Goal: Ask a question

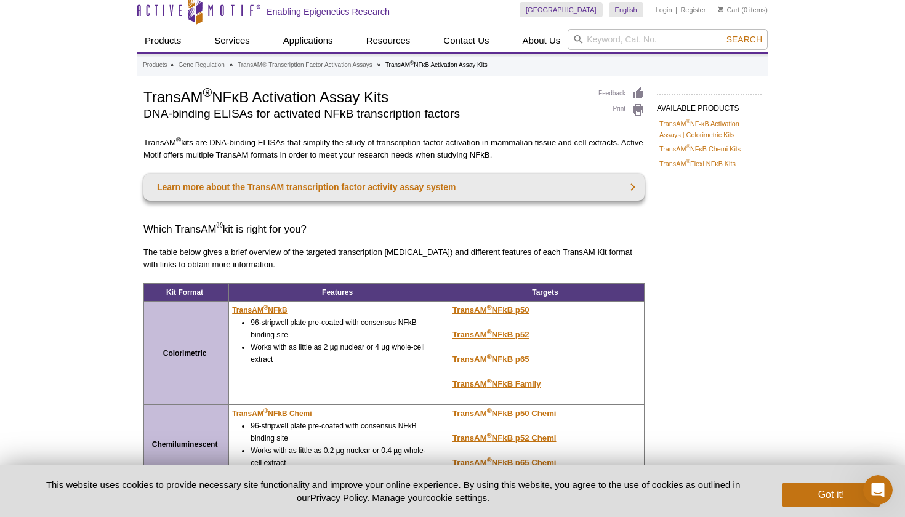
scroll to position [10, 0]
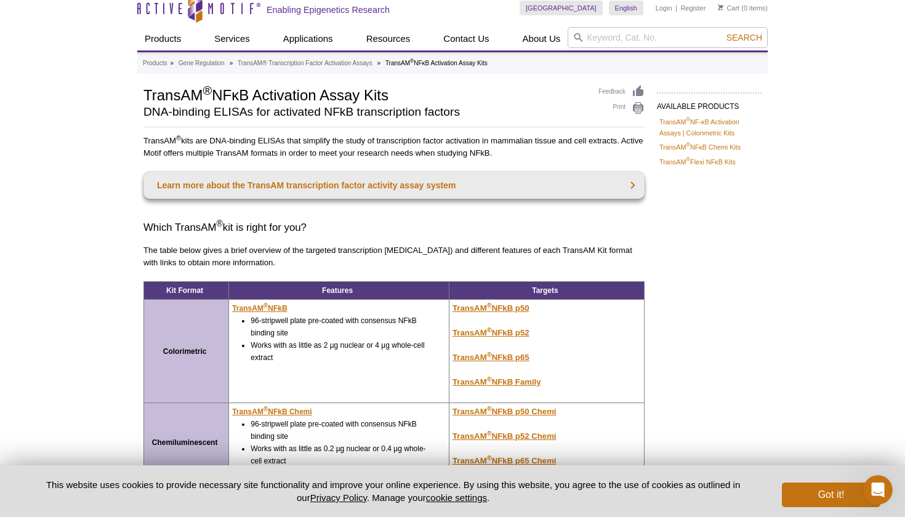
click at [527, 357] on u "TransAM ® NFkB p65" at bounding box center [491, 357] width 77 height 9
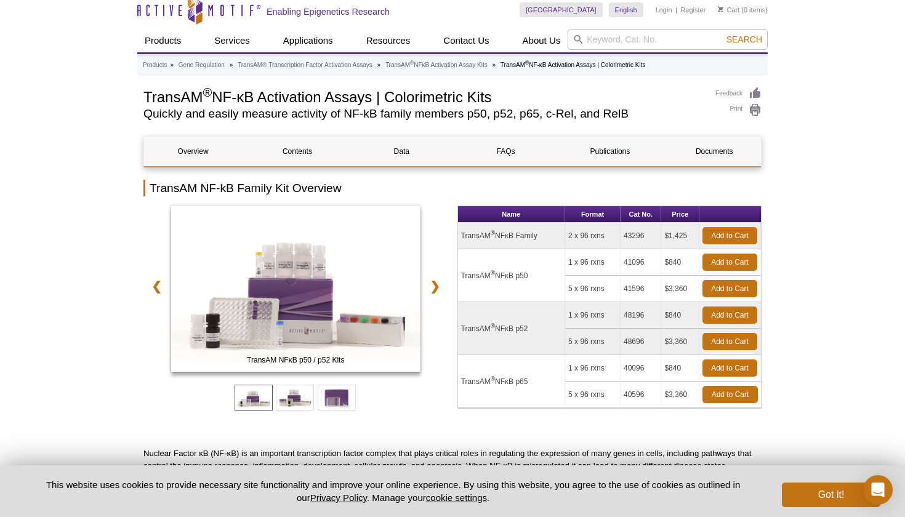
scroll to position [168, 0]
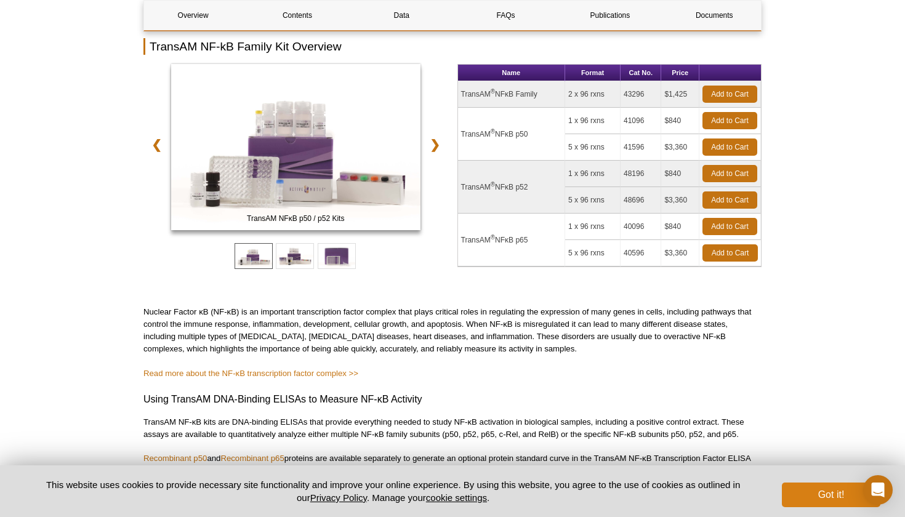
click at [832, 506] on button "Got it!" at bounding box center [831, 495] width 99 height 25
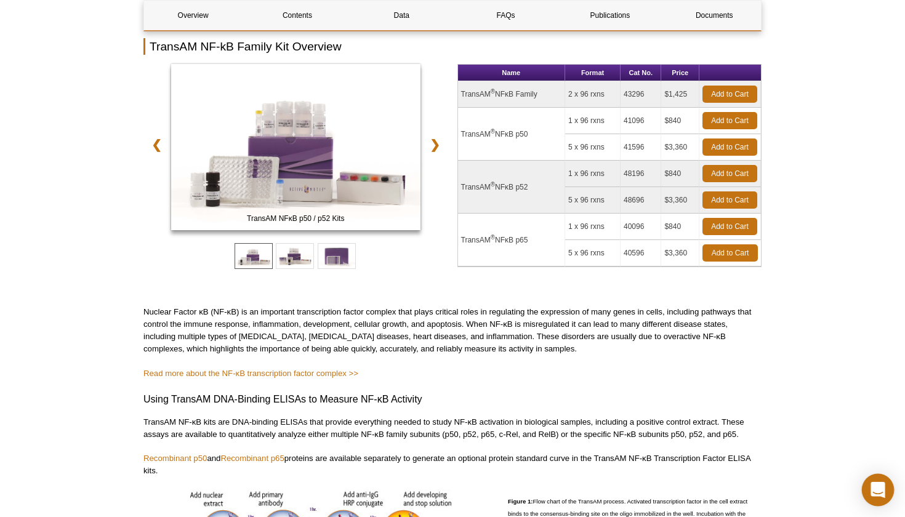
click at [870, 484] on div "Open Intercom Messenger" at bounding box center [878, 490] width 33 height 33
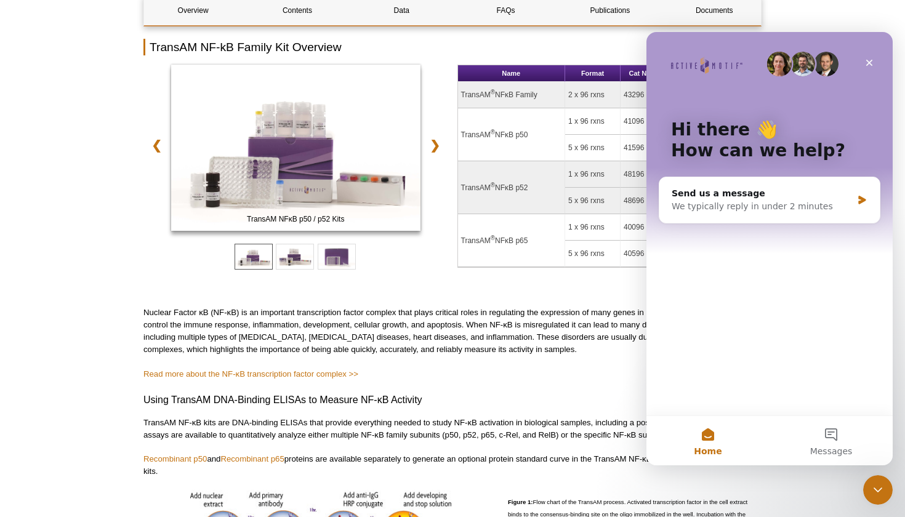
scroll to position [0, 0]
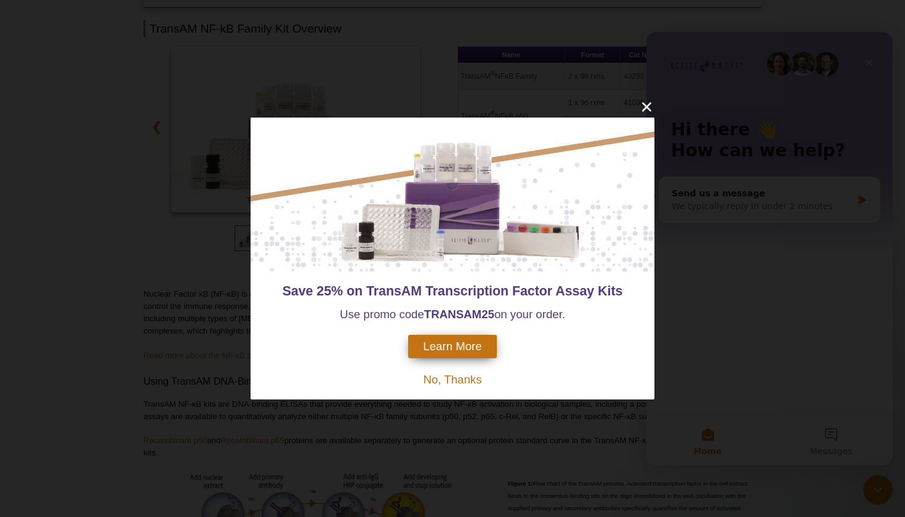
click at [646, 108] on icon "close" at bounding box center [646, 106] width 9 height 9
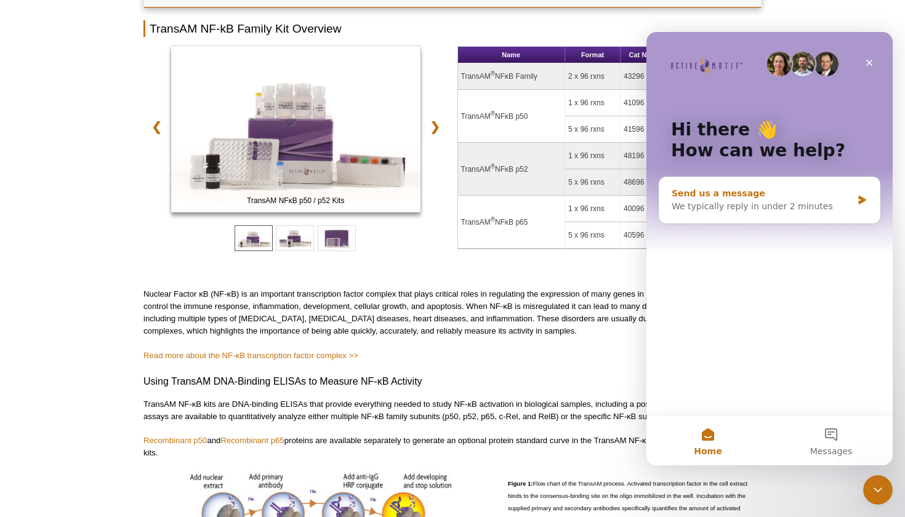
click at [748, 198] on div "Send us a message" at bounding box center [762, 193] width 180 height 13
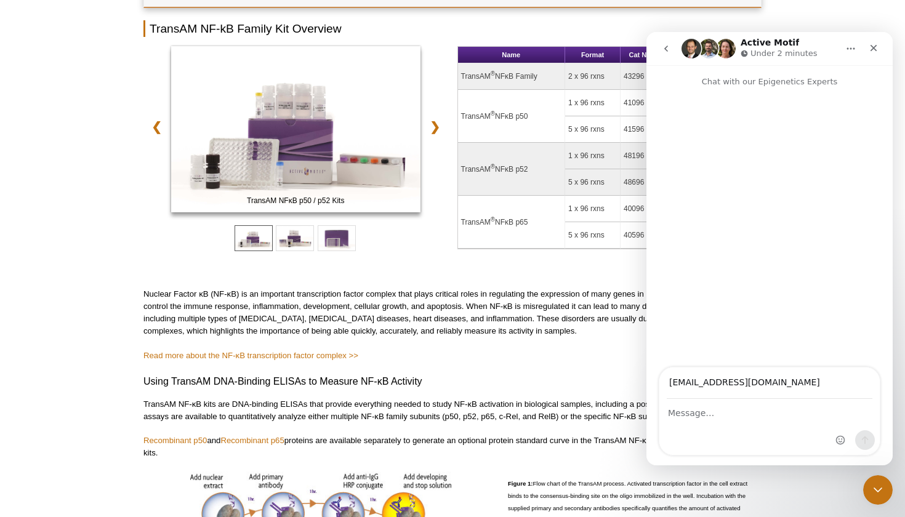
type input "[EMAIL_ADDRESS][DOMAIN_NAME]"
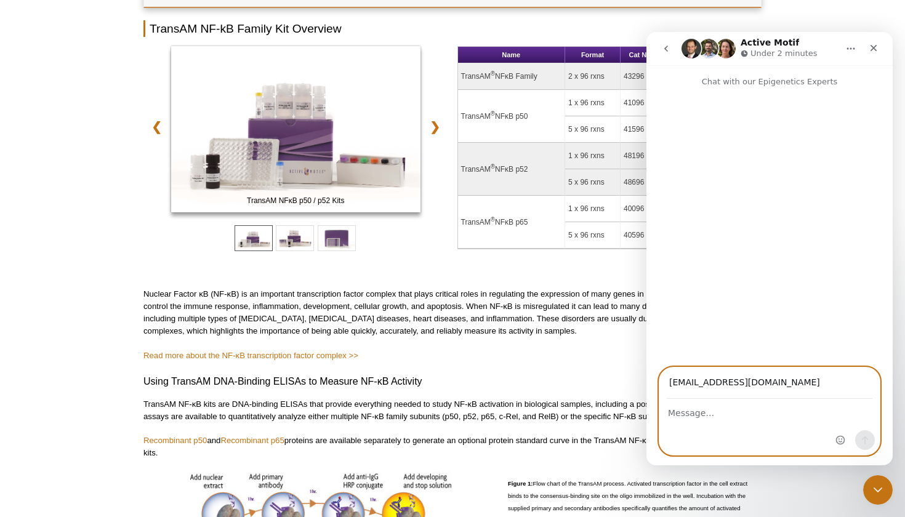
click at [702, 418] on textarea "Message…" at bounding box center [770, 410] width 221 height 21
type textarea "Do you all have recommendations for lysis buffer volume use in 24 well plate fo…"
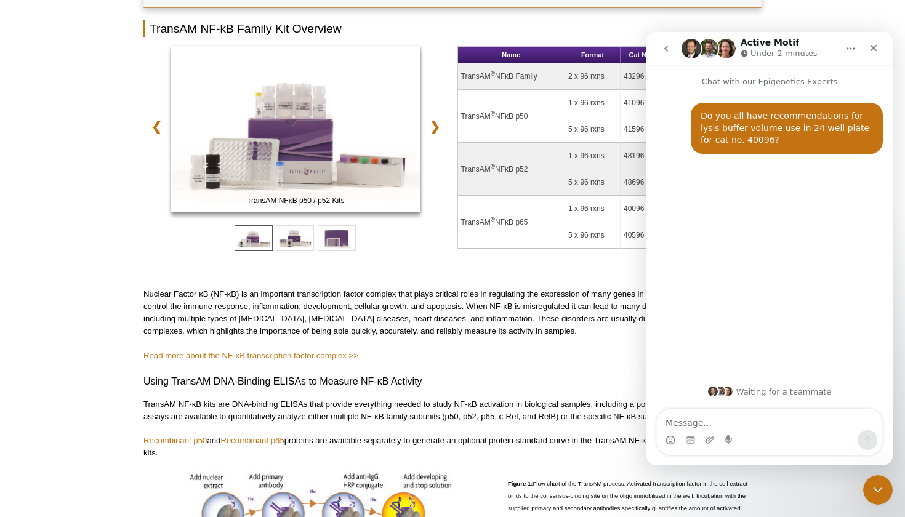
click at [702, 47] on img "Intercom messenger" at bounding box center [709, 49] width 20 height 20
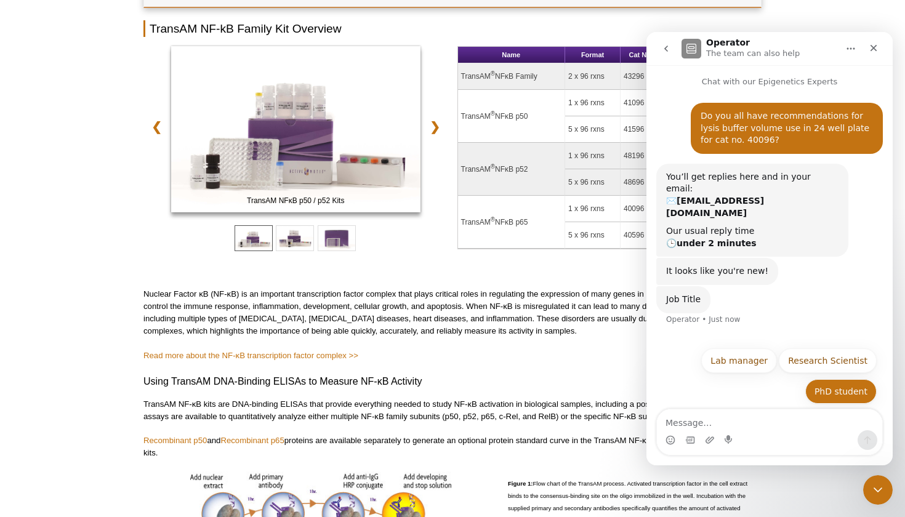
click at [837, 389] on button "PhD student" at bounding box center [841, 391] width 71 height 25
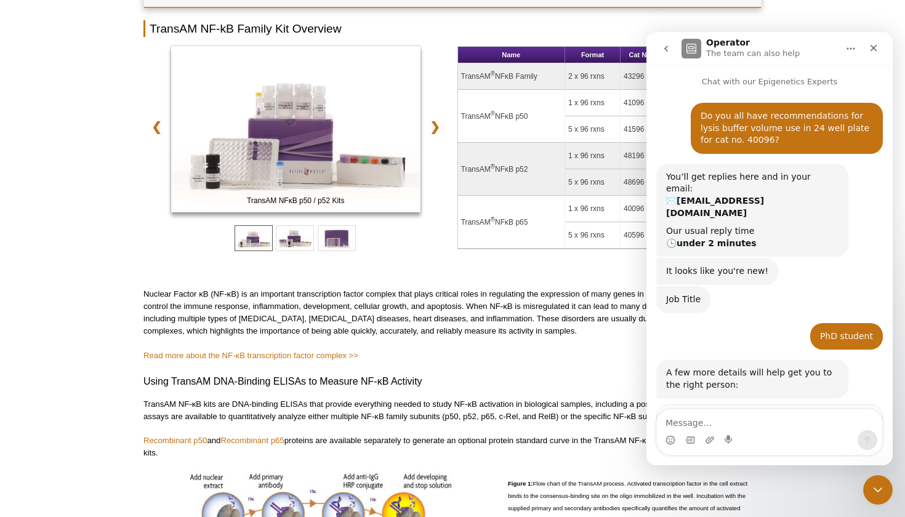
scroll to position [60, 0]
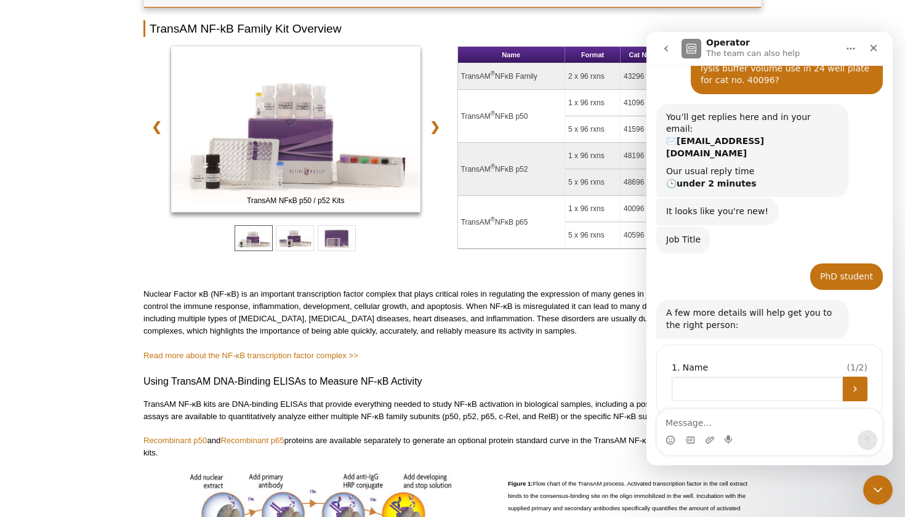
click at [788, 377] on input "Name" at bounding box center [757, 389] width 171 height 25
type input "[PERSON_NAME]"
click at [858, 384] on icon "Submit" at bounding box center [856, 389] width 10 height 10
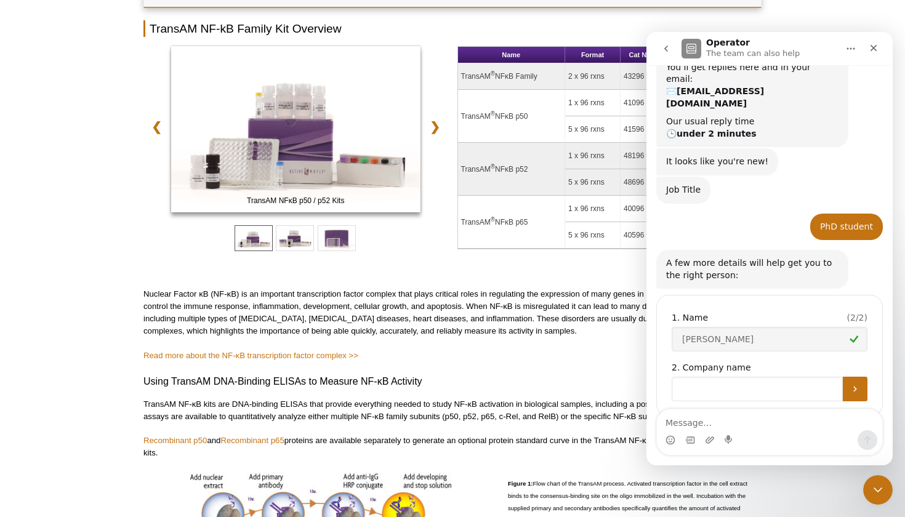
click at [808, 377] on input "Company name" at bounding box center [757, 389] width 171 height 25
type input "[GEOGRAPHIC_DATA]"
click at [863, 377] on button "Submit" at bounding box center [855, 389] width 25 height 25
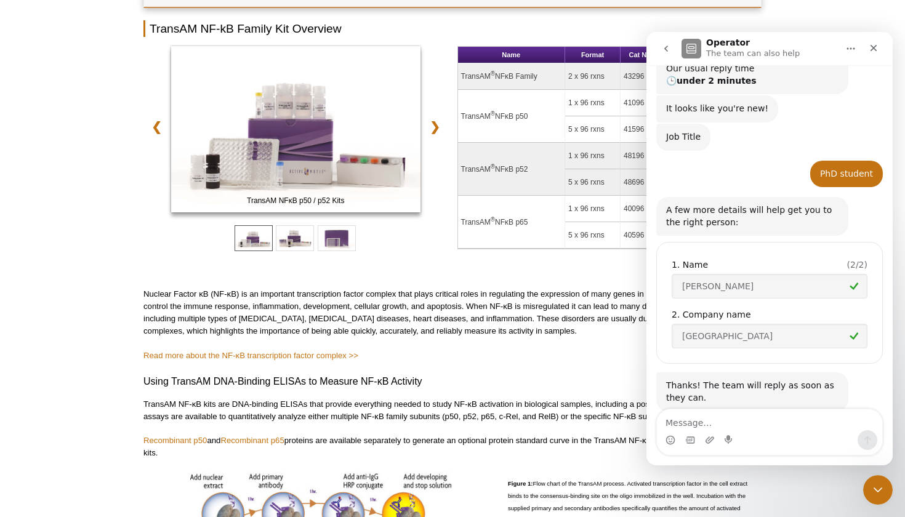
scroll to position [161, 0]
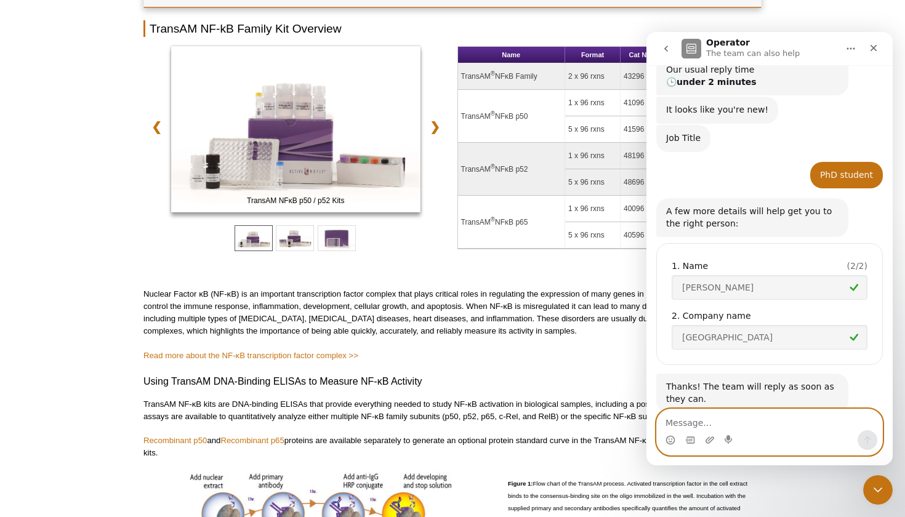
click at [721, 424] on textarea "Message…" at bounding box center [769, 420] width 225 height 21
type textarea "I want to use this"
click at [734, 422] on textarea "I want to use this" at bounding box center [769, 420] width 225 height 21
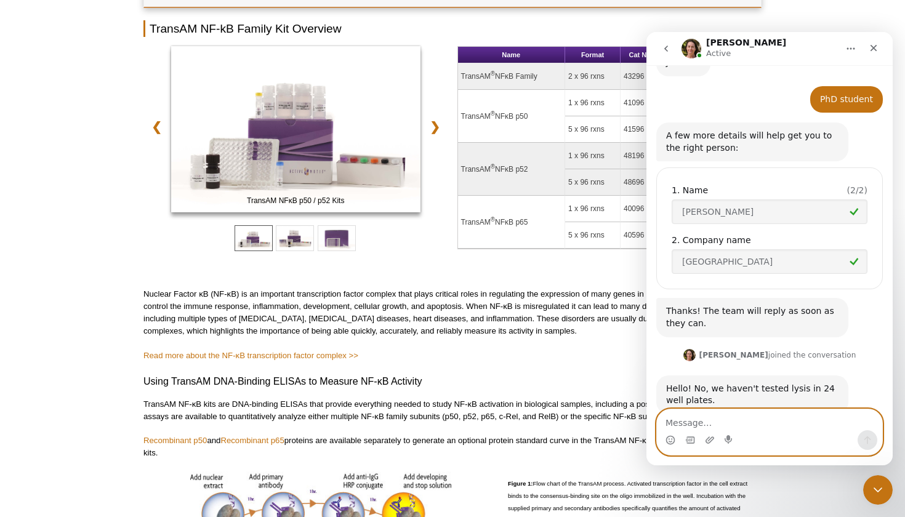
scroll to position [238, 0]
click at [743, 421] on textarea "Theoretically, i can" at bounding box center [769, 420] width 225 height 21
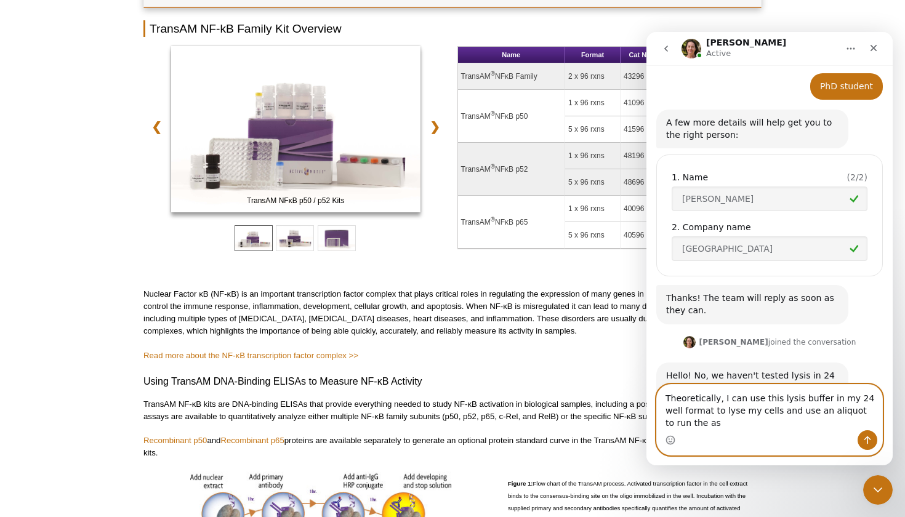
scroll to position [262, 0]
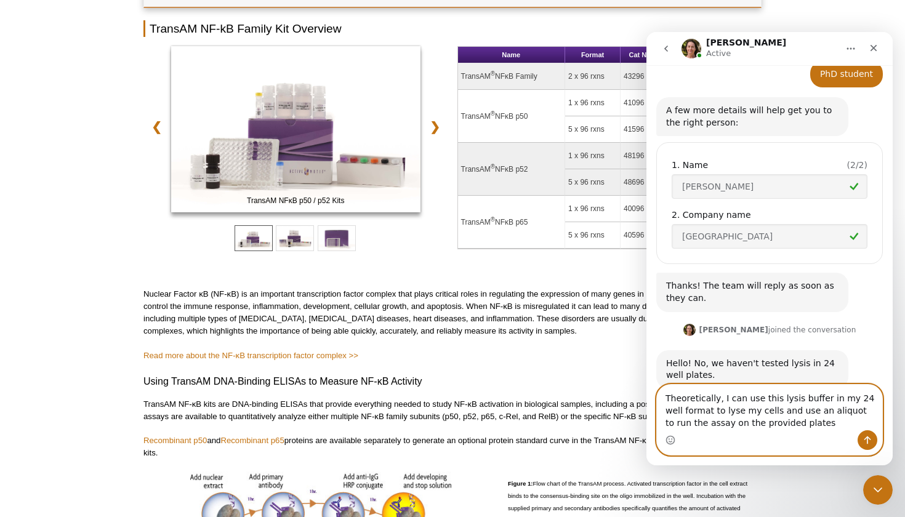
type textarea "Theoretically, I can use this lysis buffer in my 24 well format to lyse my cell…"
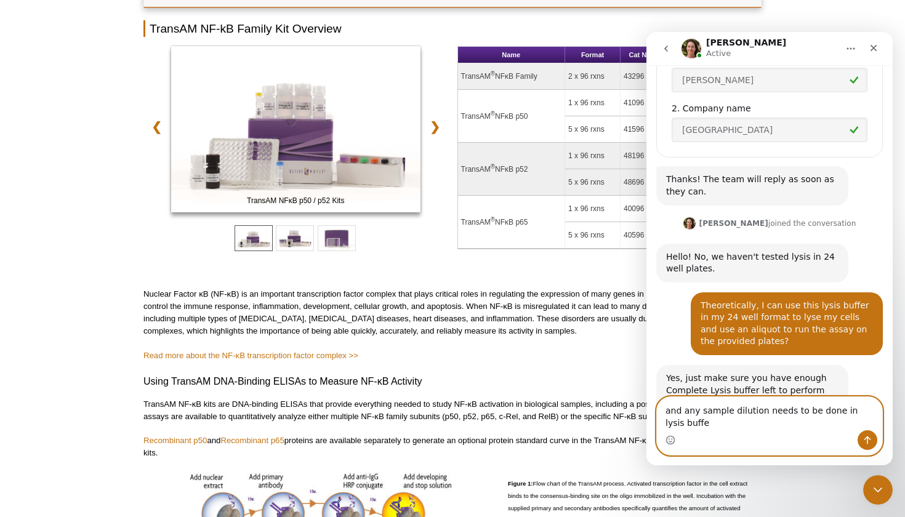
scroll to position [381, 0]
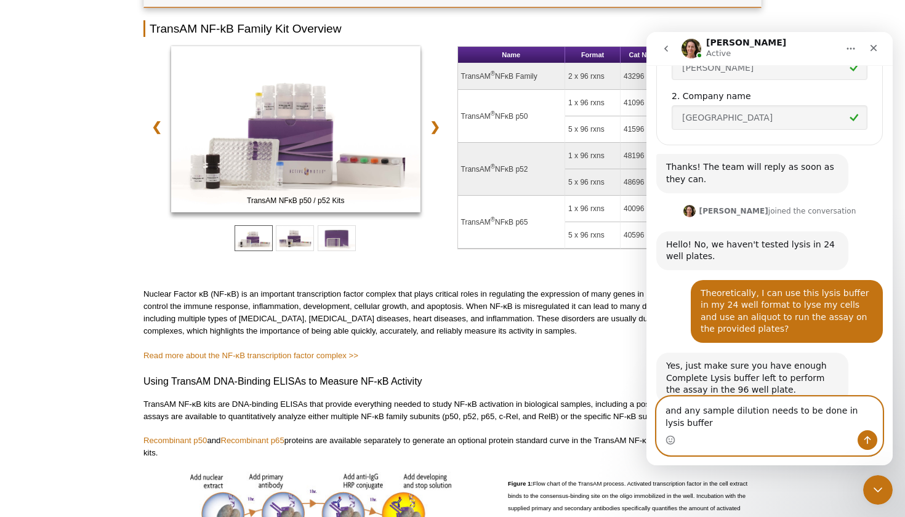
type textarea "and any sample dilution needs to be done in lysis buffer?"
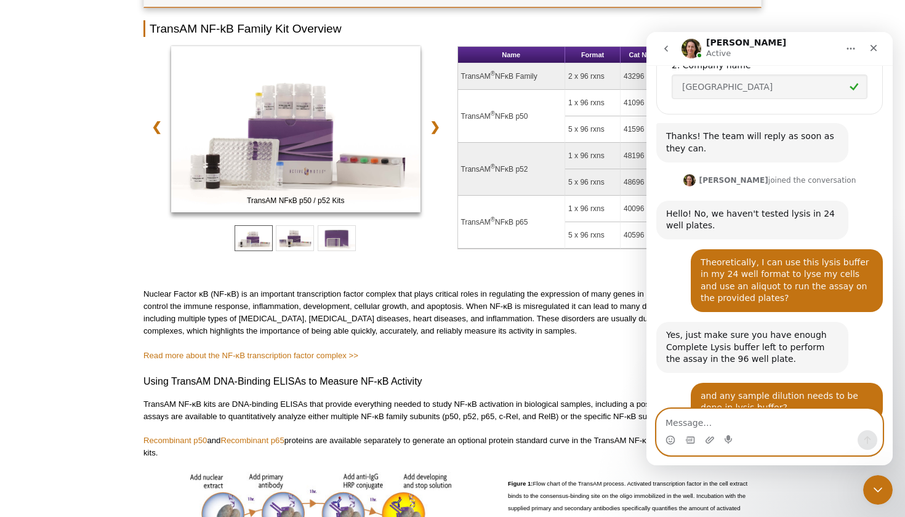
scroll to position [465, 0]
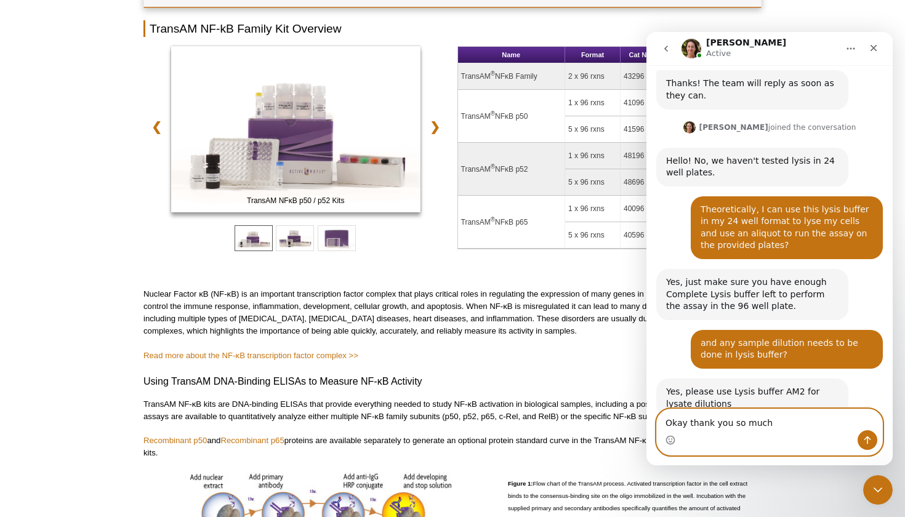
type textarea "Okay thank you so much!"
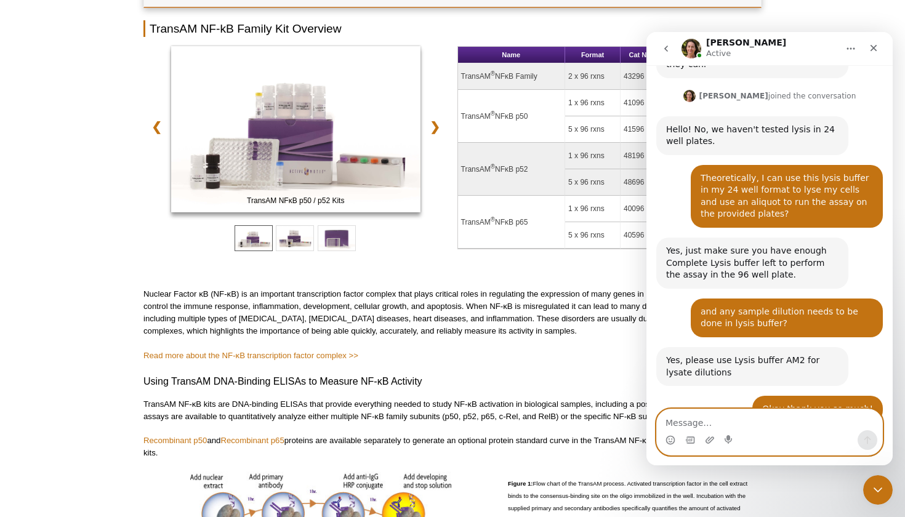
scroll to position [549, 0]
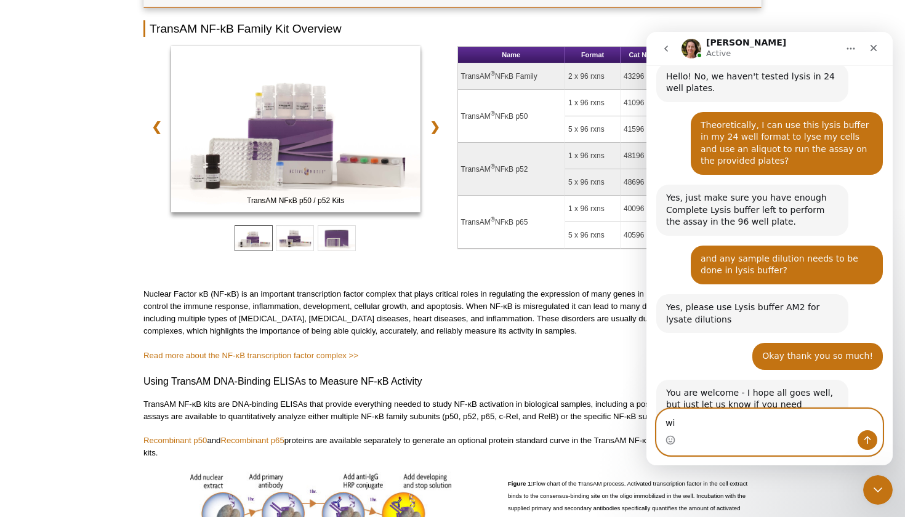
type textarea "w"
type textarea "Will do, thanks."
click at [862, 447] on button "Send a message…" at bounding box center [868, 441] width 20 height 20
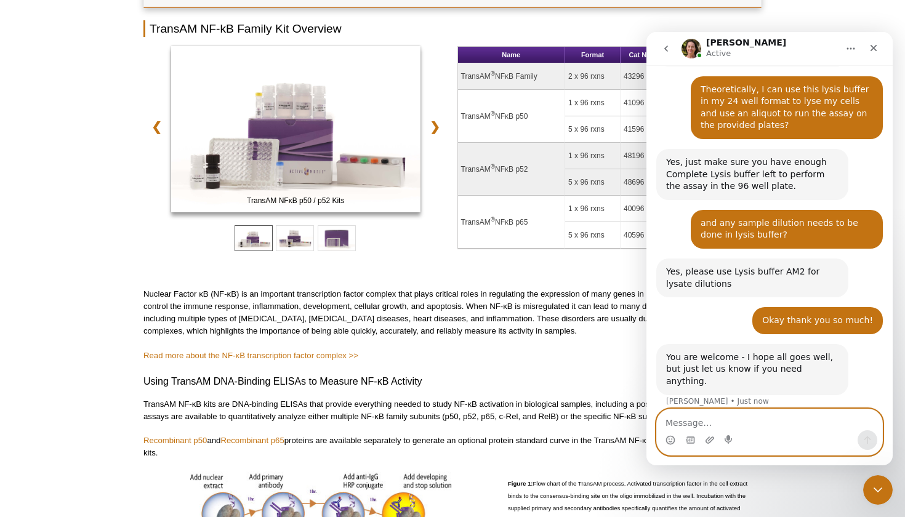
scroll to position [586, 0]
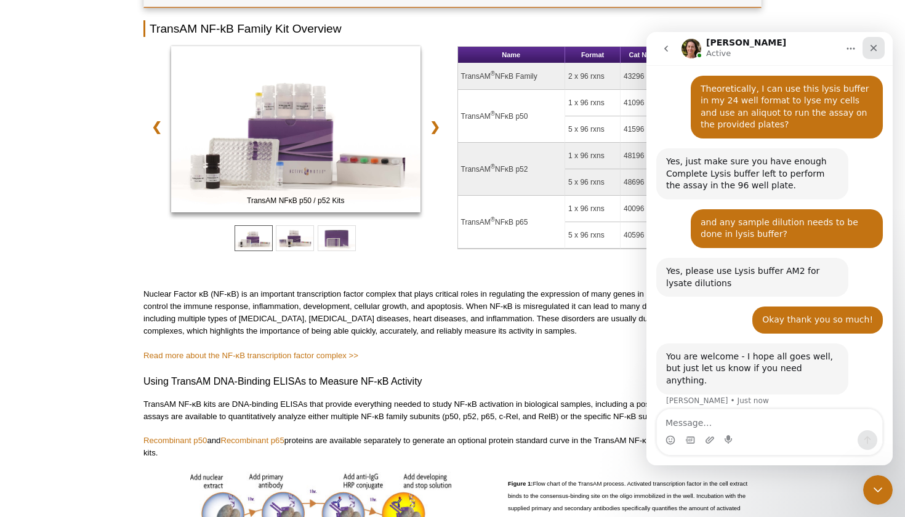
click at [877, 50] on icon "Close" at bounding box center [874, 48] width 10 height 10
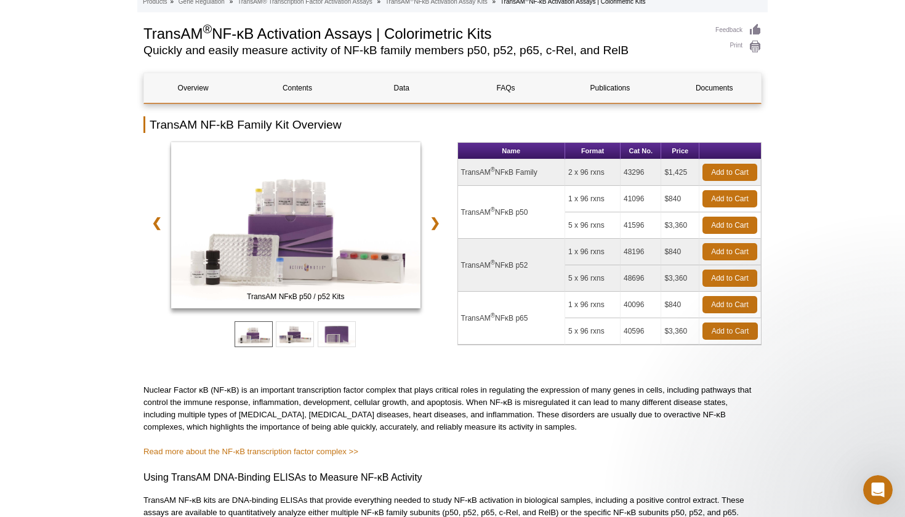
scroll to position [0, 0]
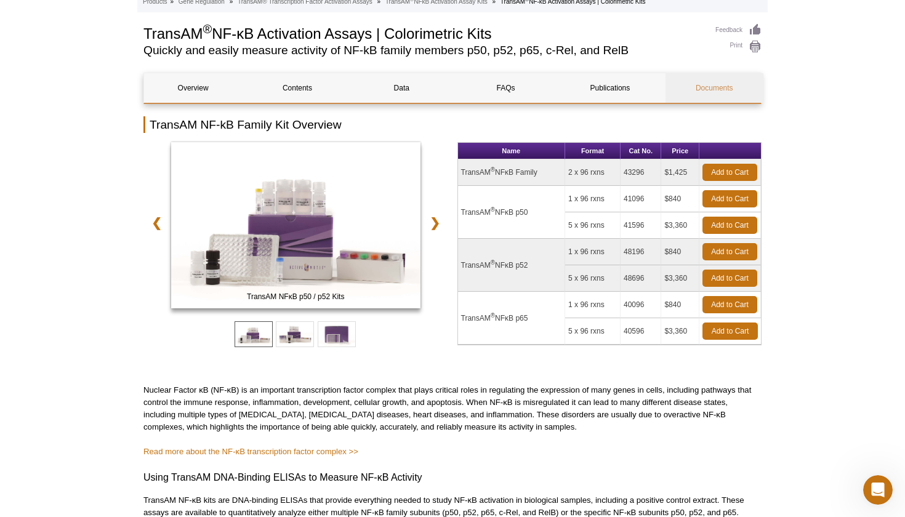
click at [730, 84] on link "Documents" at bounding box center [715, 88] width 98 height 30
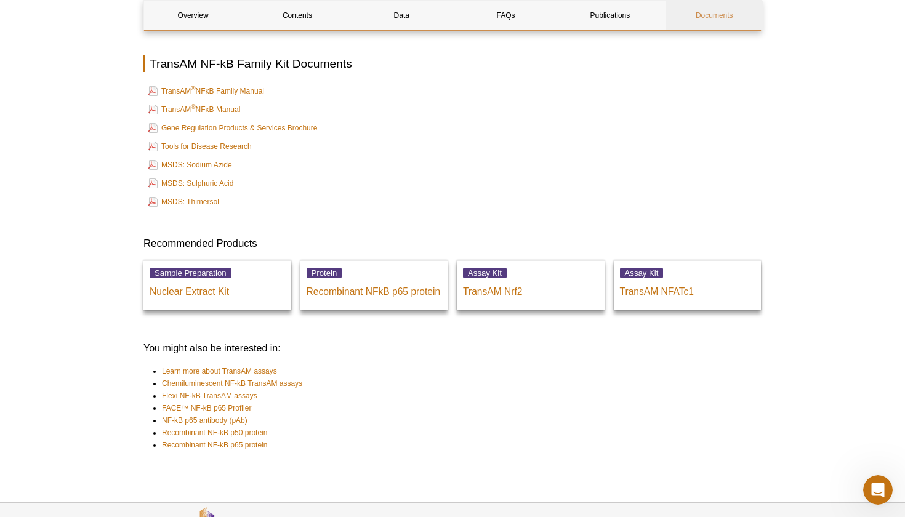
scroll to position [2465, 0]
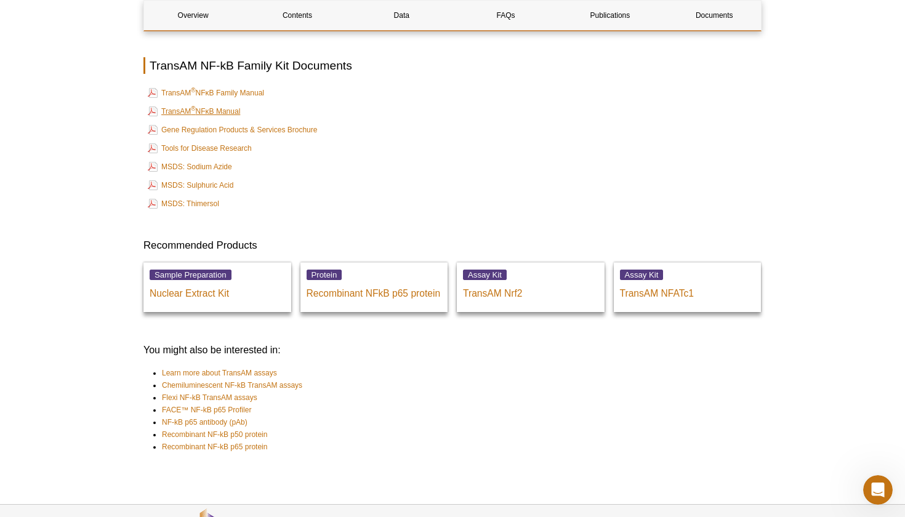
click at [213, 104] on link "TransAM ® NFκB Manual" at bounding box center [194, 111] width 92 height 15
